Goal: Transaction & Acquisition: Download file/media

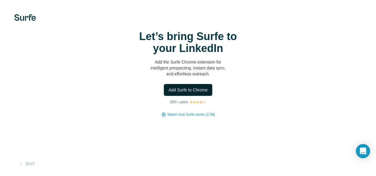
click at [169, 93] on span "Add Surfe to Chrome" at bounding box center [188, 90] width 39 height 6
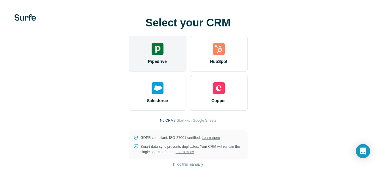
click at [152, 55] on img at bounding box center [158, 49] width 12 height 12
